Goal: Entertainment & Leisure: Consume media (video, audio)

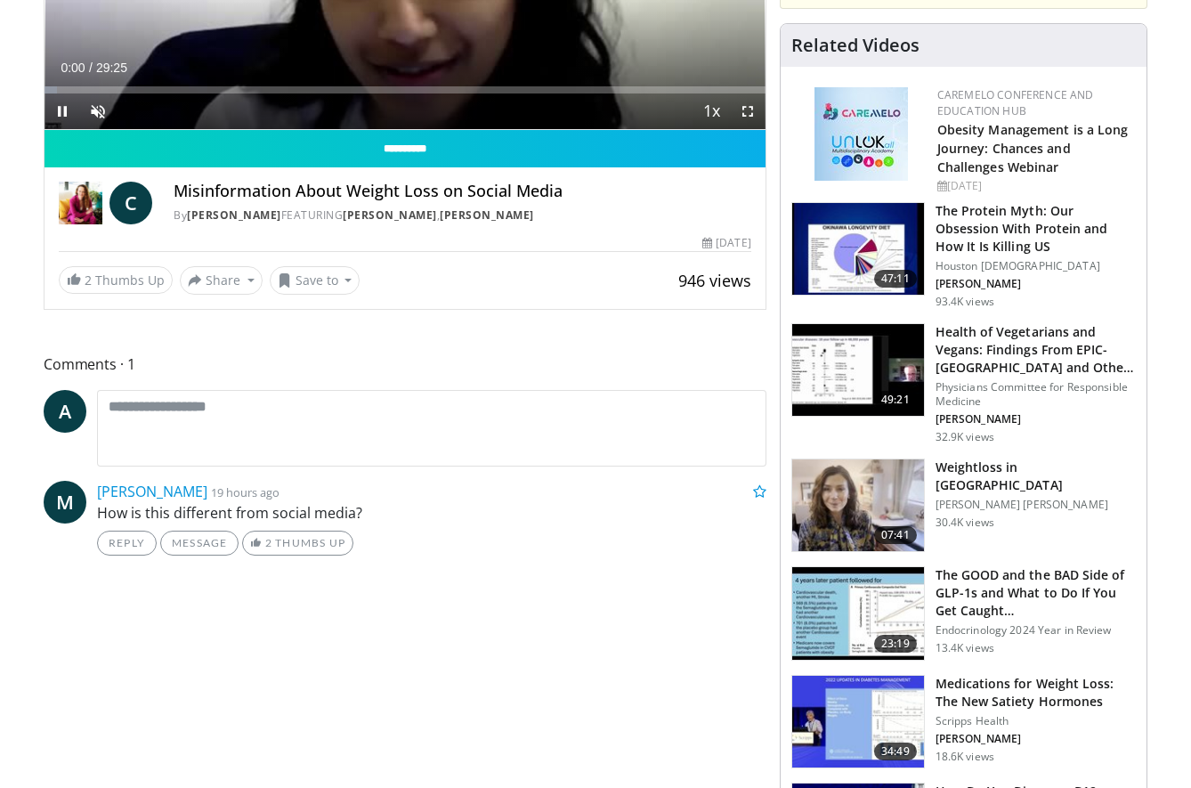
scroll to position [445, 0]
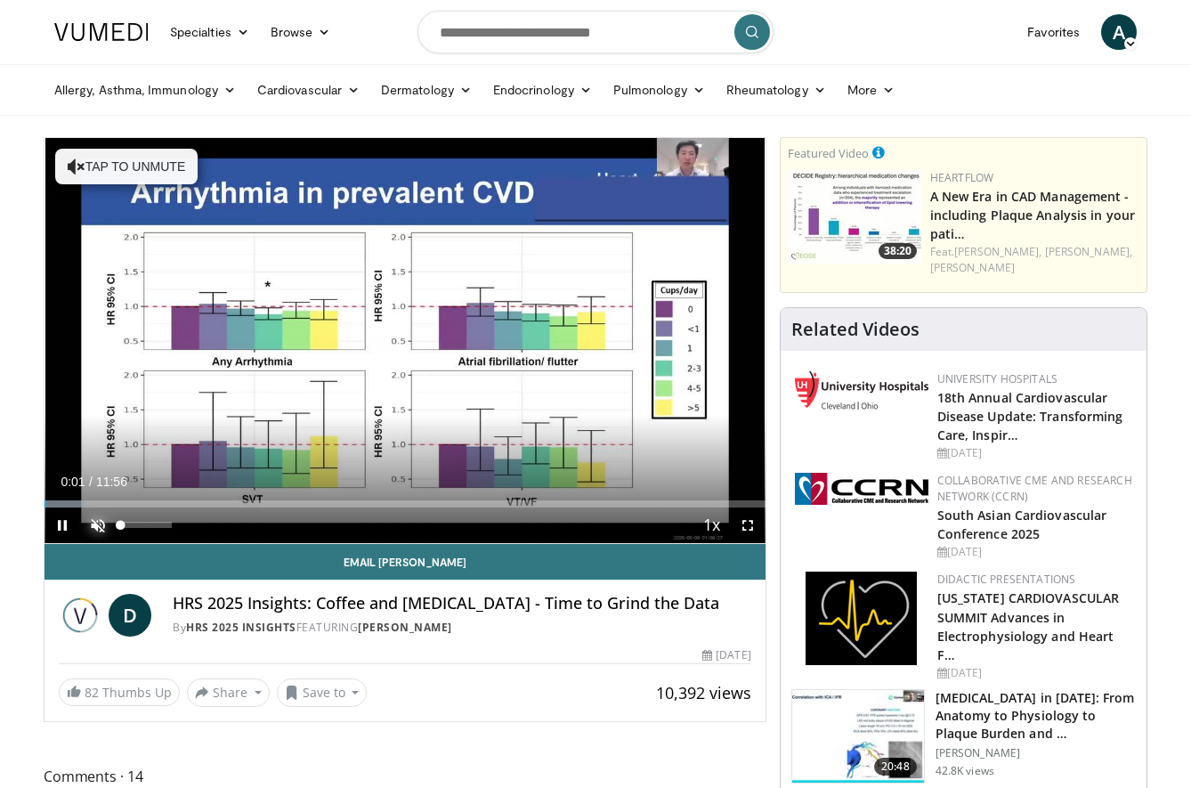
click at [105, 518] on span "Video Player" at bounding box center [98, 525] width 36 height 36
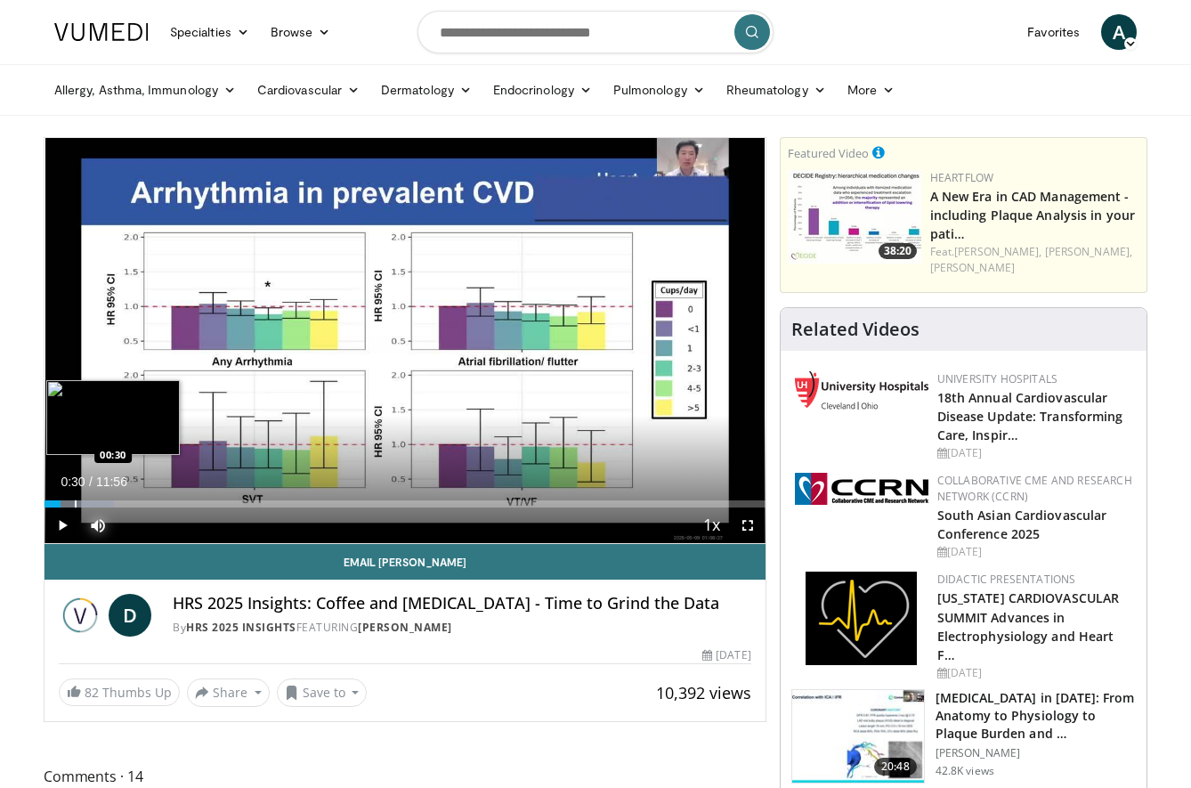
click at [75, 500] on div "Progress Bar" at bounding box center [76, 503] width 2 height 7
